Goal: Task Accomplishment & Management: Use online tool/utility

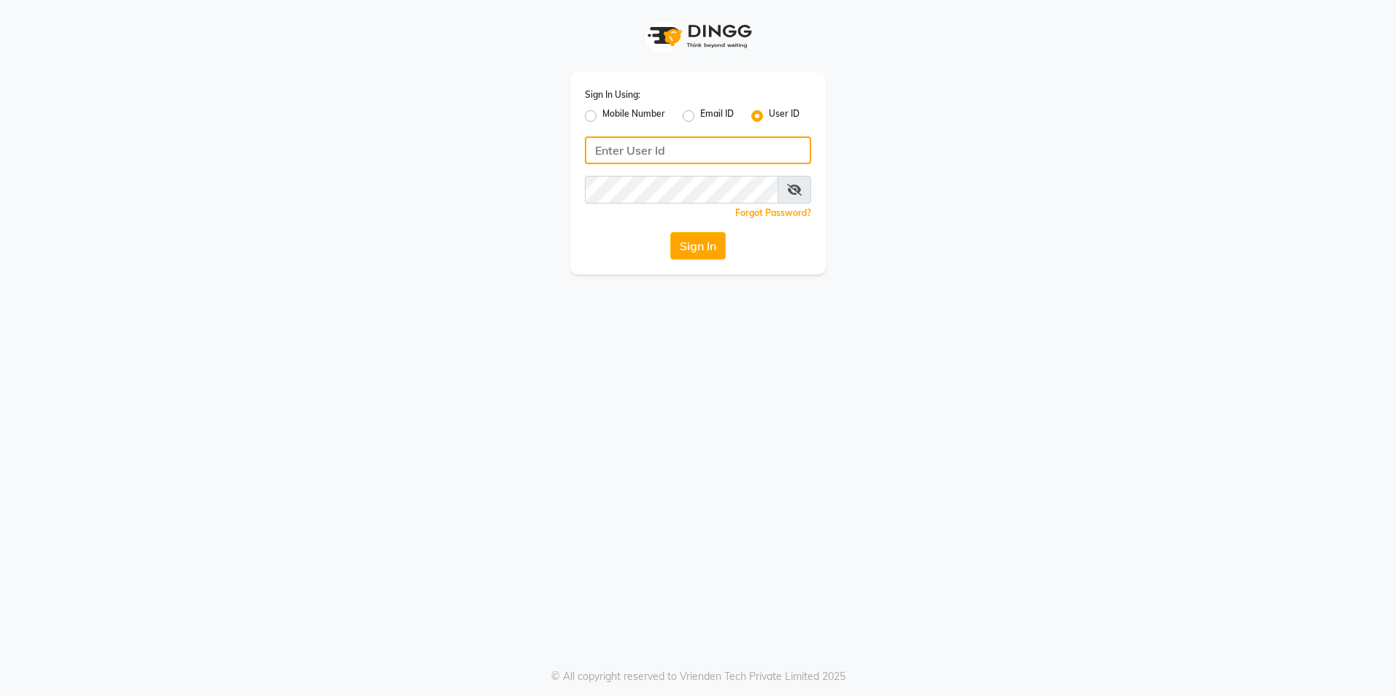
type input "[PERSON_NAME]"
click at [700, 116] on label "Email ID" at bounding box center [717, 116] width 34 height 18
click at [700, 116] on input "Email ID" at bounding box center [704, 111] width 9 height 9
radio input "true"
radio input "false"
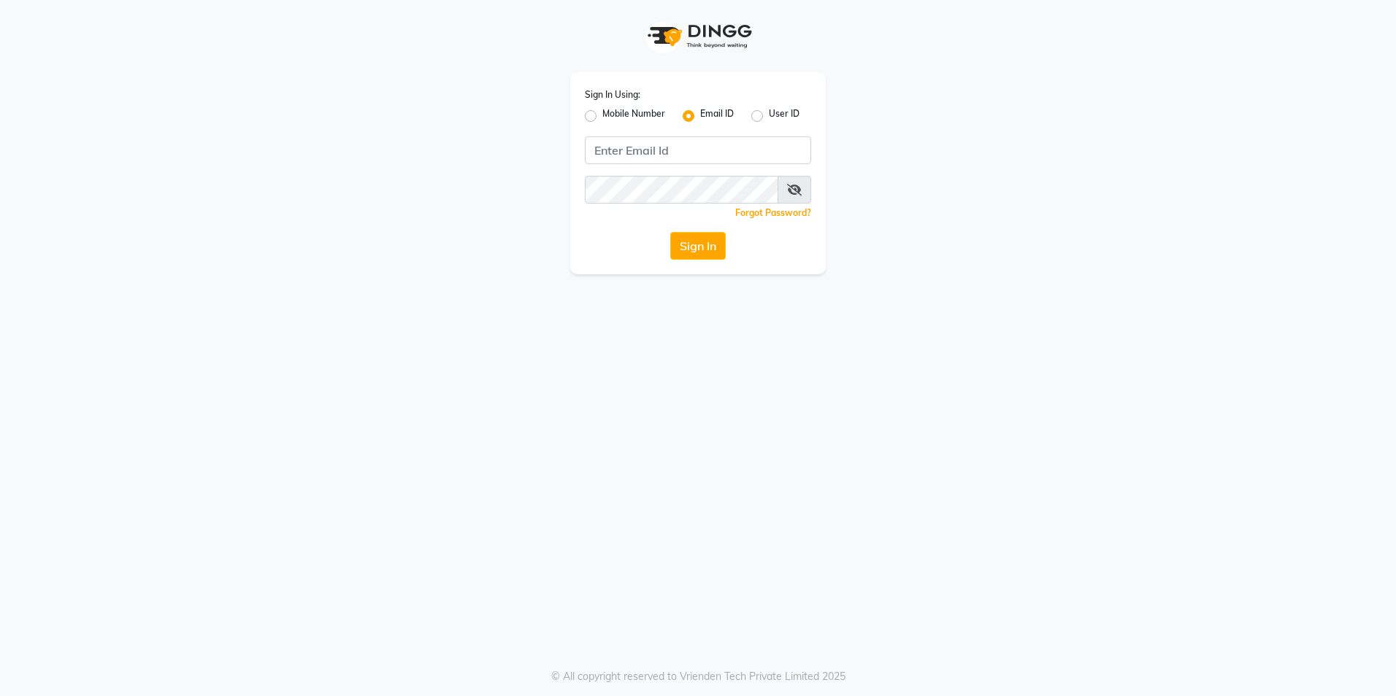
click at [602, 118] on label "Mobile Number" at bounding box center [633, 116] width 63 height 18
click at [602, 117] on input "Mobile Number" at bounding box center [606, 111] width 9 height 9
radio input "true"
radio input "false"
click at [706, 161] on input "Username" at bounding box center [722, 150] width 177 height 28
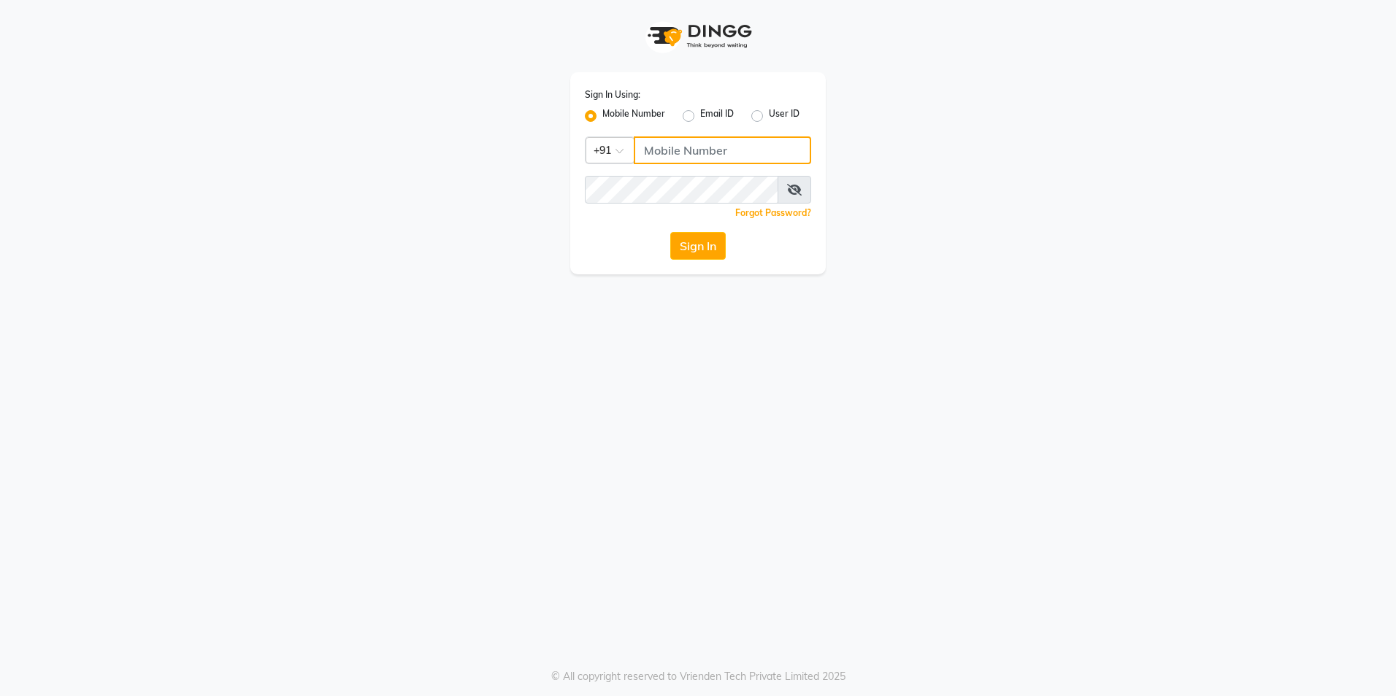
type input "9372078213"
click at [689, 238] on button "Sign In" at bounding box center [697, 246] width 55 height 28
